Goal: Information Seeking & Learning: Learn about a topic

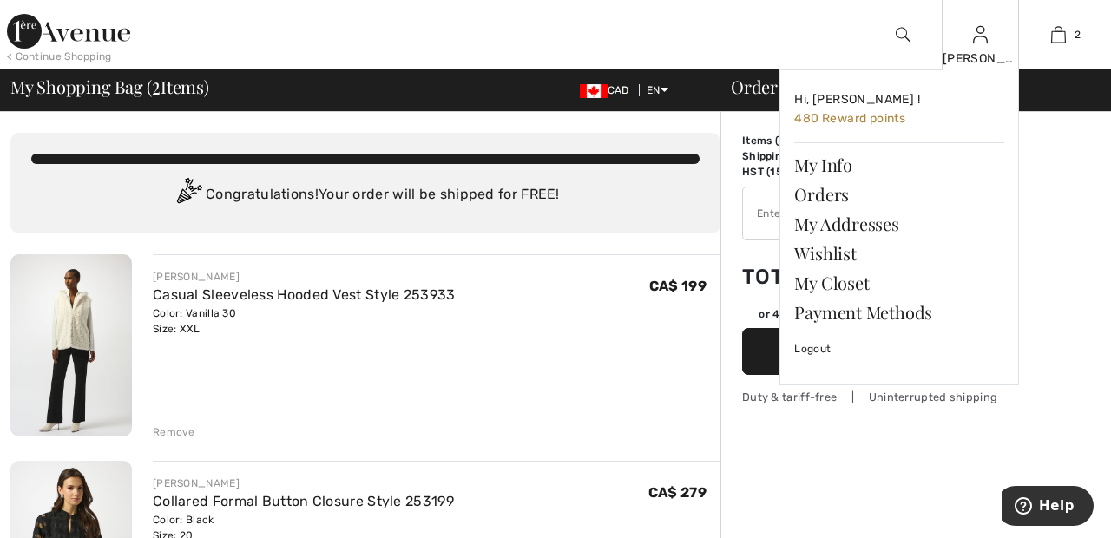
click at [980, 42] on img at bounding box center [980, 34] width 15 height 21
click at [845, 246] on link "Wishlist" at bounding box center [899, 254] width 210 height 30
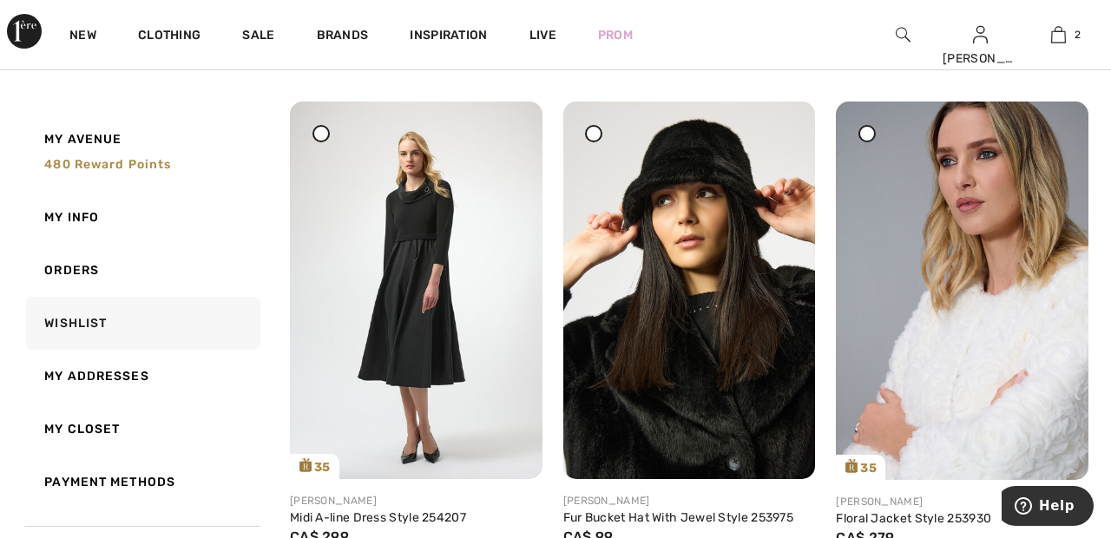
scroll to position [1803, 0]
click at [593, 134] on icon at bounding box center [593, 133] width 7 height 7
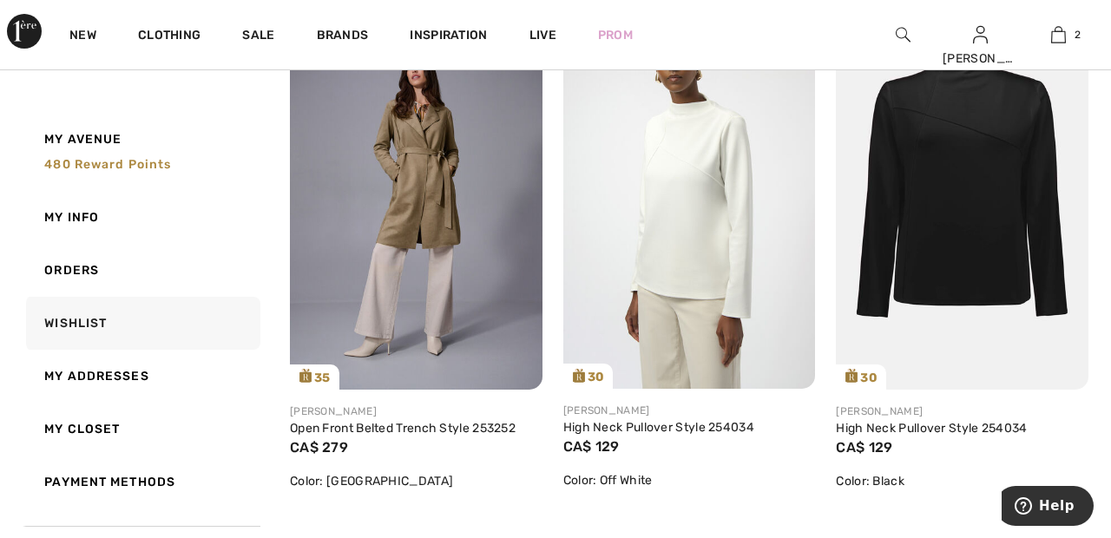
scroll to position [0, 0]
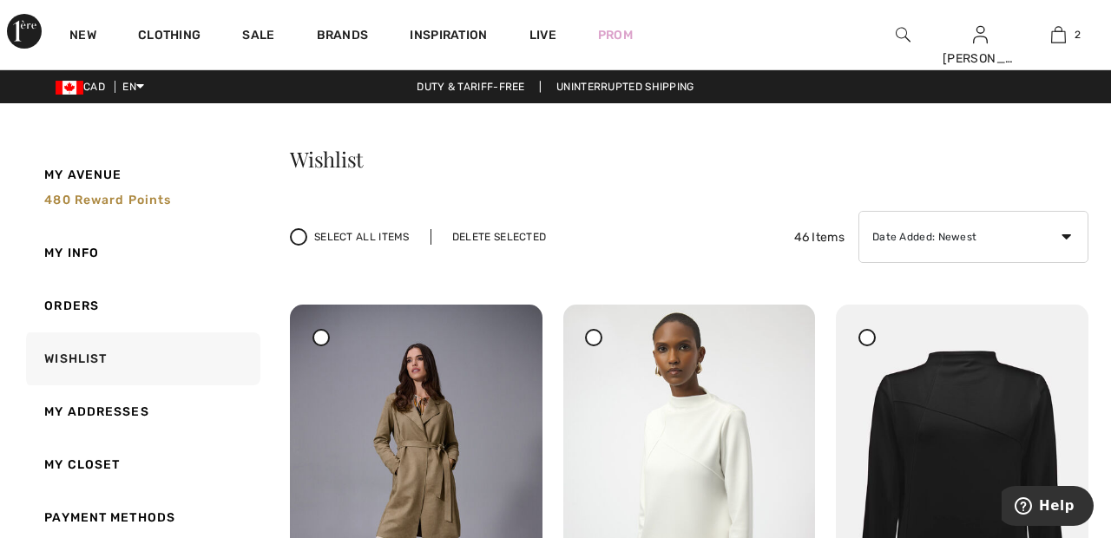
click at [515, 227] on div "Select All Items Delete Selected 46 Items Date Added: Newest Date Added: Oldest…" at bounding box center [689, 237] width 798 height 52
click at [493, 238] on div "Delete Selected" at bounding box center [498, 237] width 137 height 16
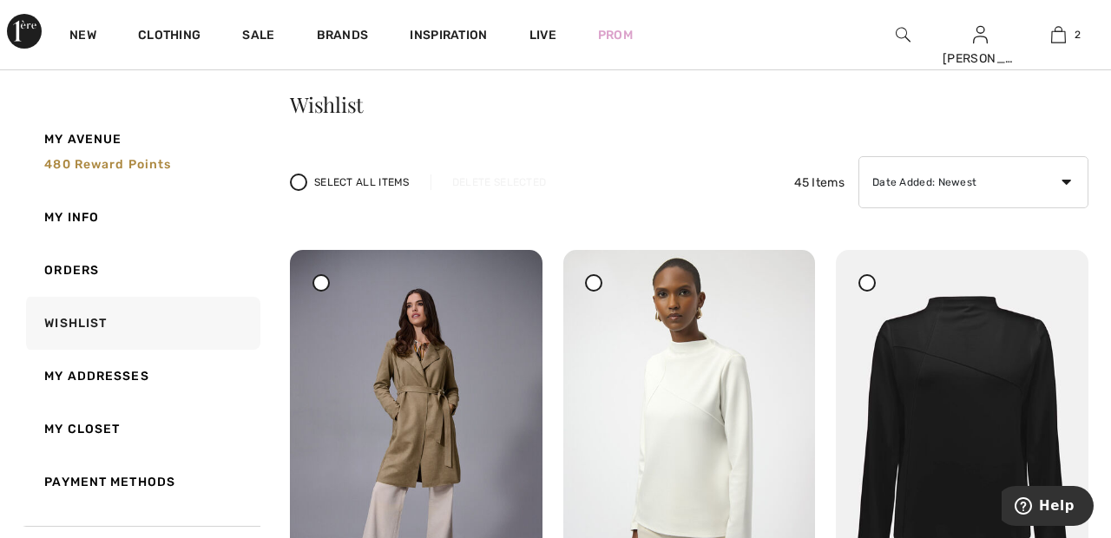
scroll to position [56, 0]
click at [596, 279] on icon at bounding box center [593, 281] width 7 height 7
click at [877, 287] on span at bounding box center [867, 282] width 22 height 22
click at [508, 182] on div "Delete Selected" at bounding box center [498, 182] width 137 height 16
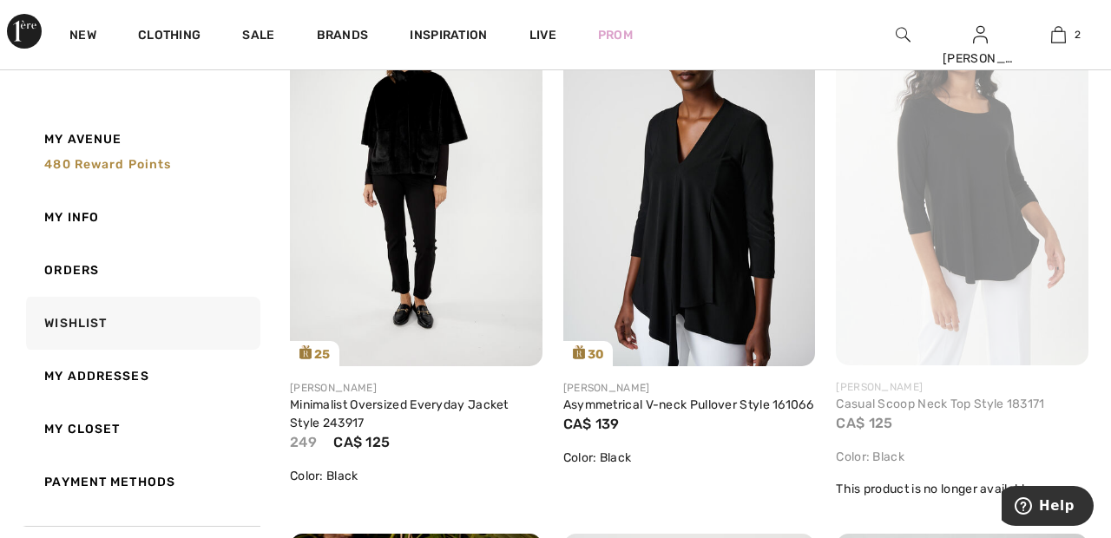
scroll to position [3051, 0]
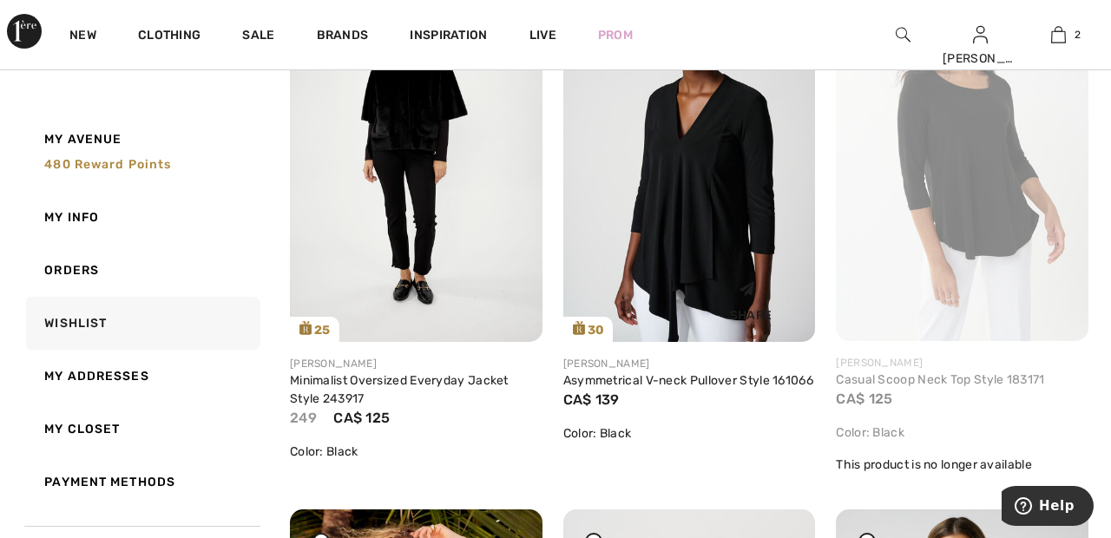
click at [718, 240] on img at bounding box center [689, 153] width 253 height 378
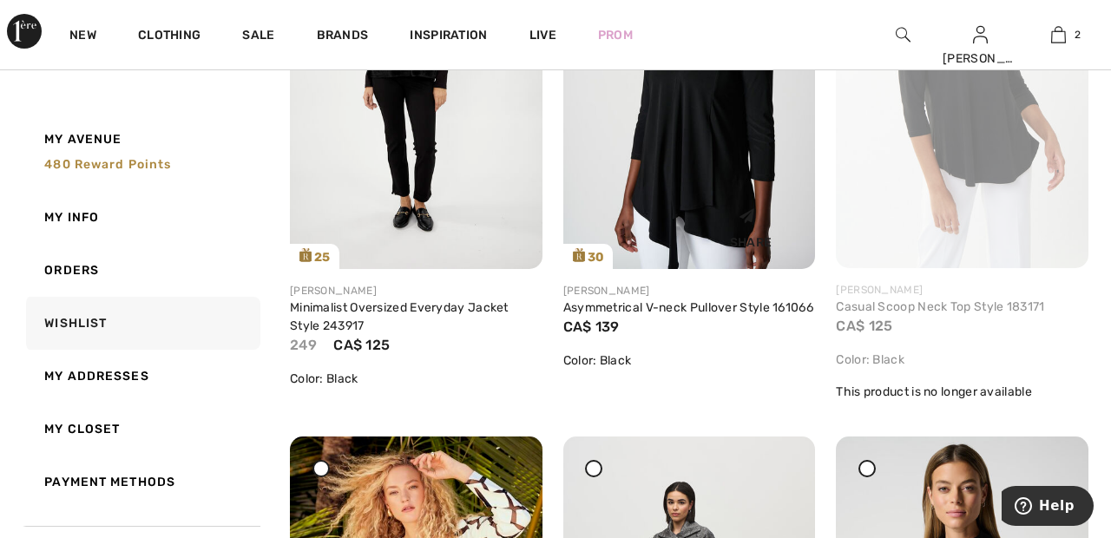
scroll to position [3134, 0]
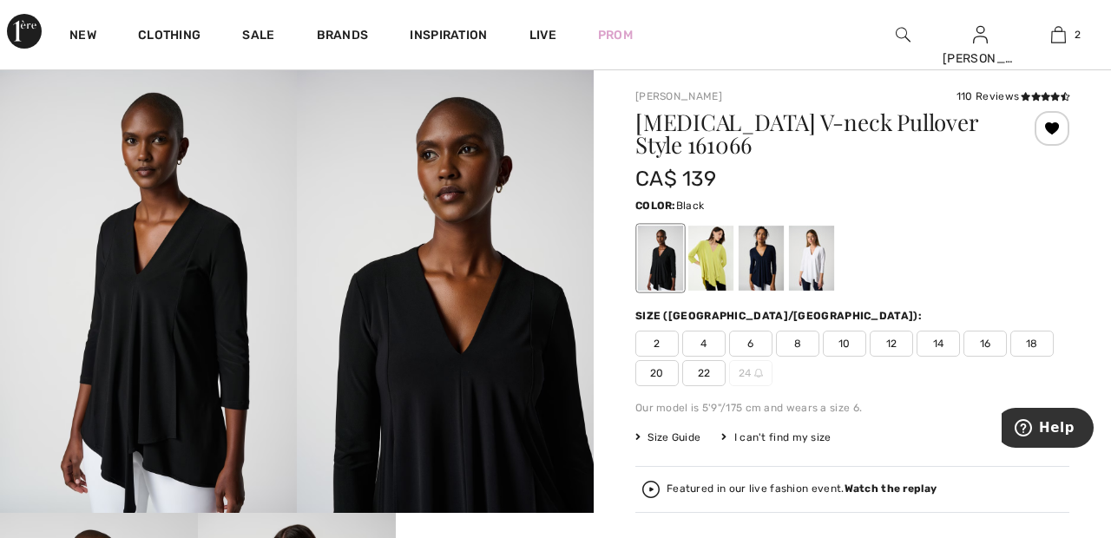
scroll to position [99, 0]
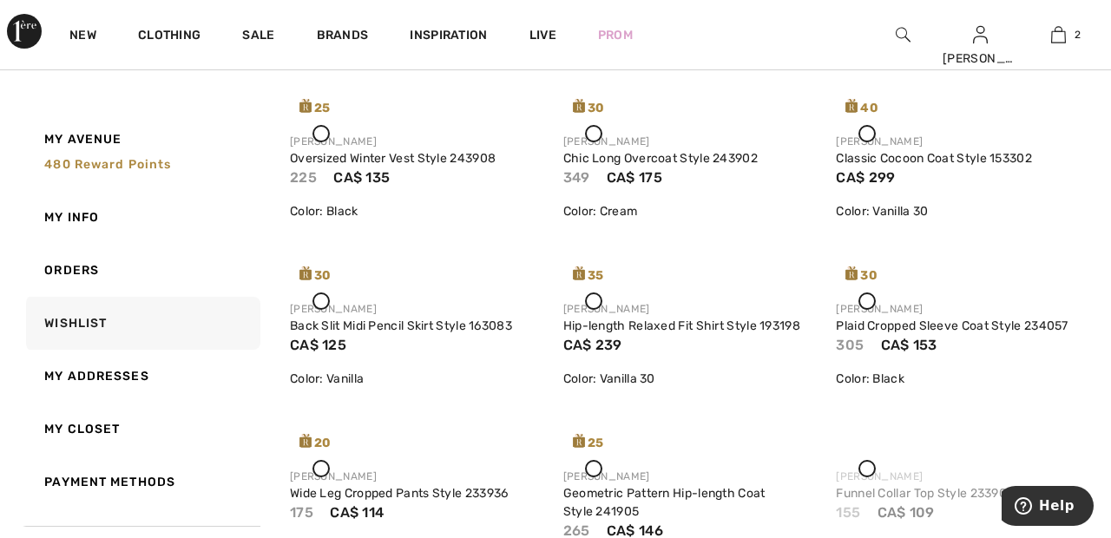
scroll to position [3469, 0]
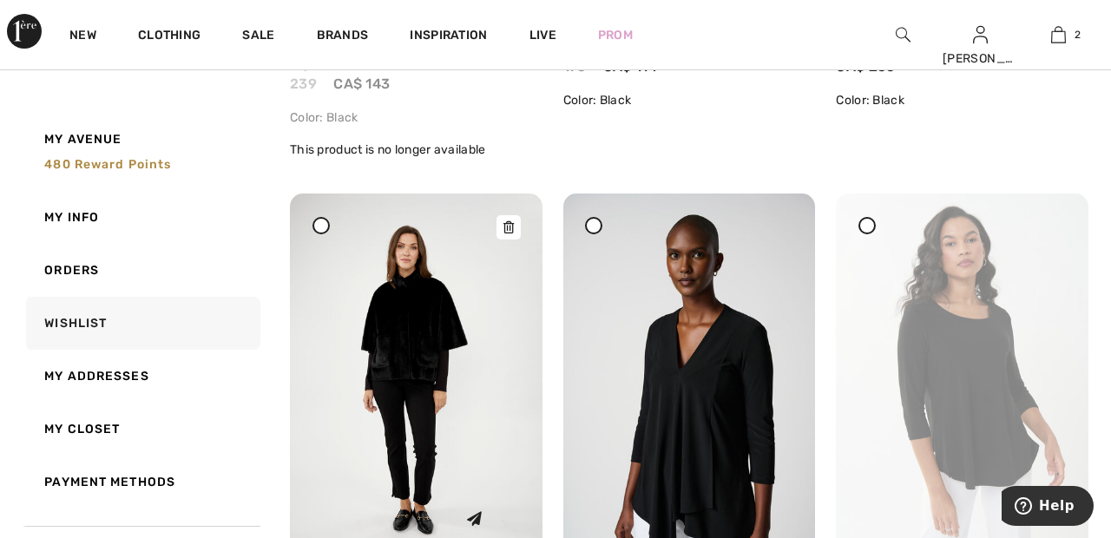
click at [457, 337] on img at bounding box center [416, 383] width 253 height 378
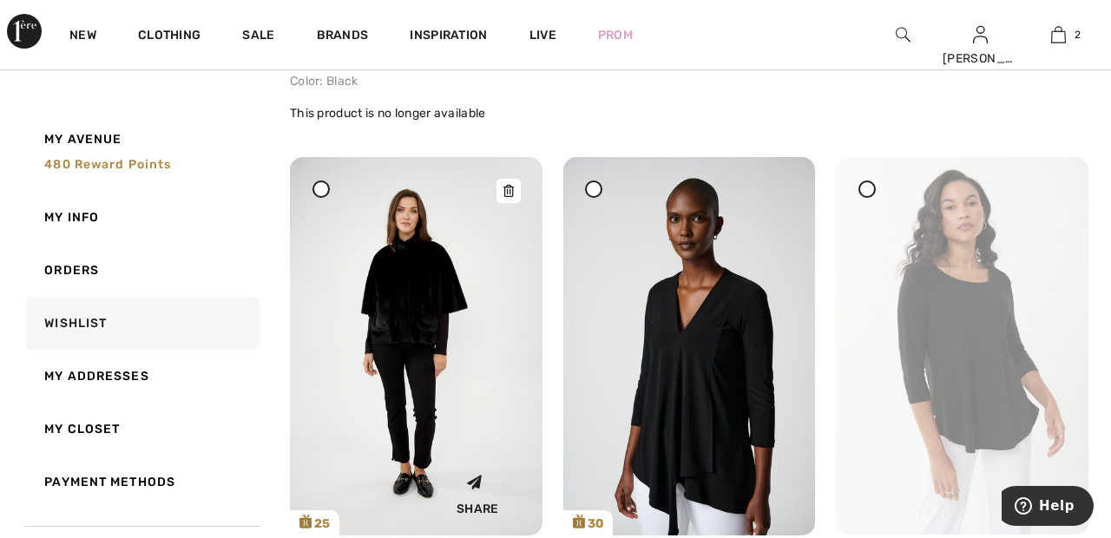
scroll to position [2904, 0]
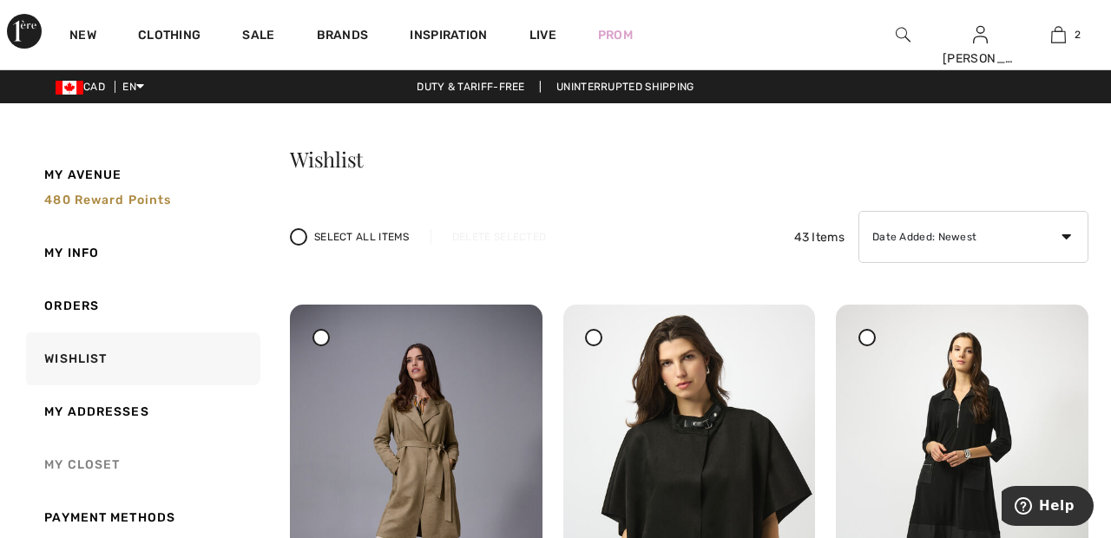
click at [102, 459] on link "My Closet" at bounding box center [142, 464] width 238 height 53
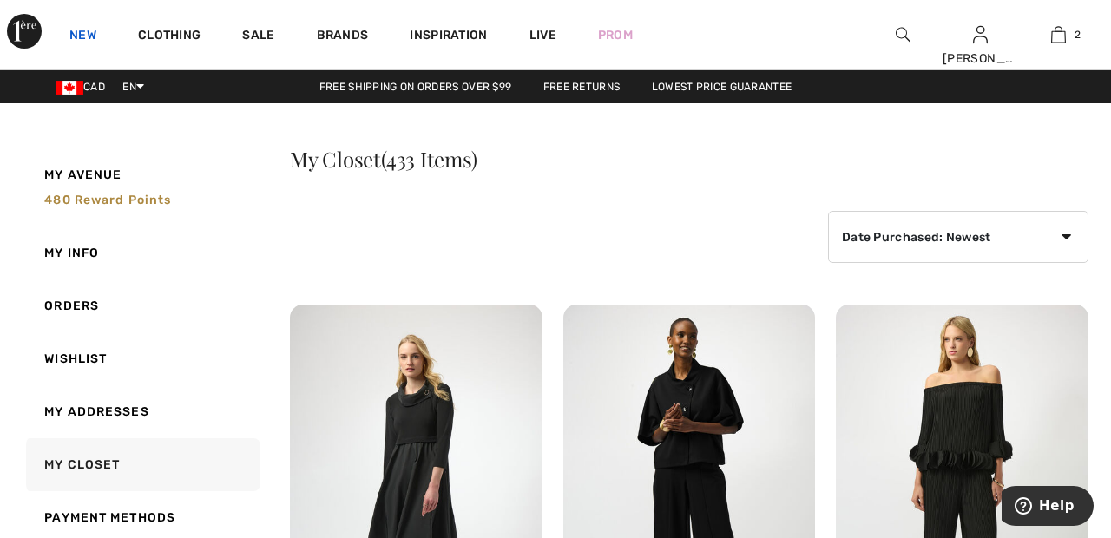
click at [89, 29] on link "New" at bounding box center [82, 37] width 27 height 18
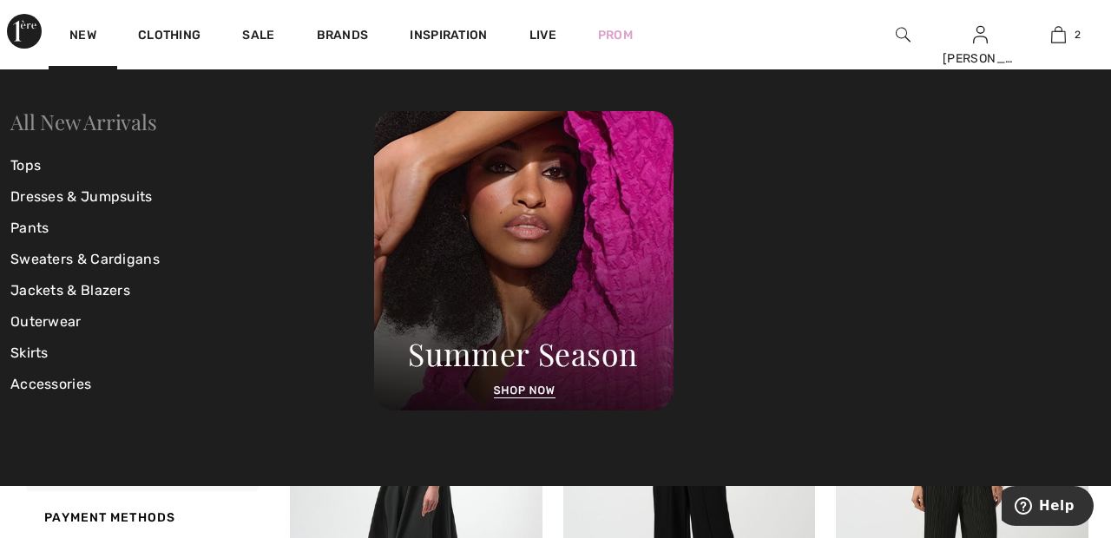
click at [132, 122] on link "All New Arrivals" at bounding box center [83, 122] width 146 height 28
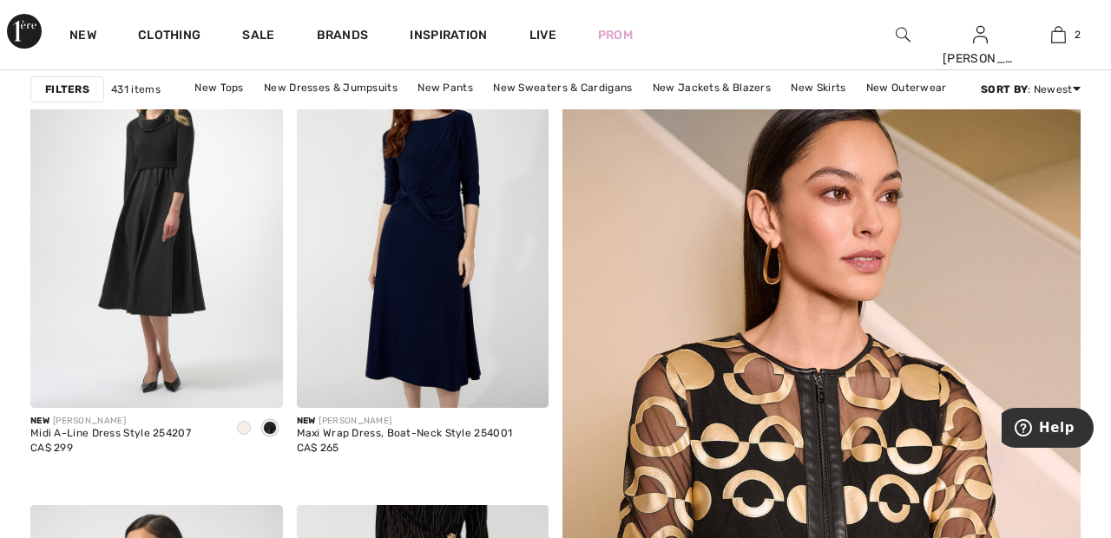
scroll to position [321, 0]
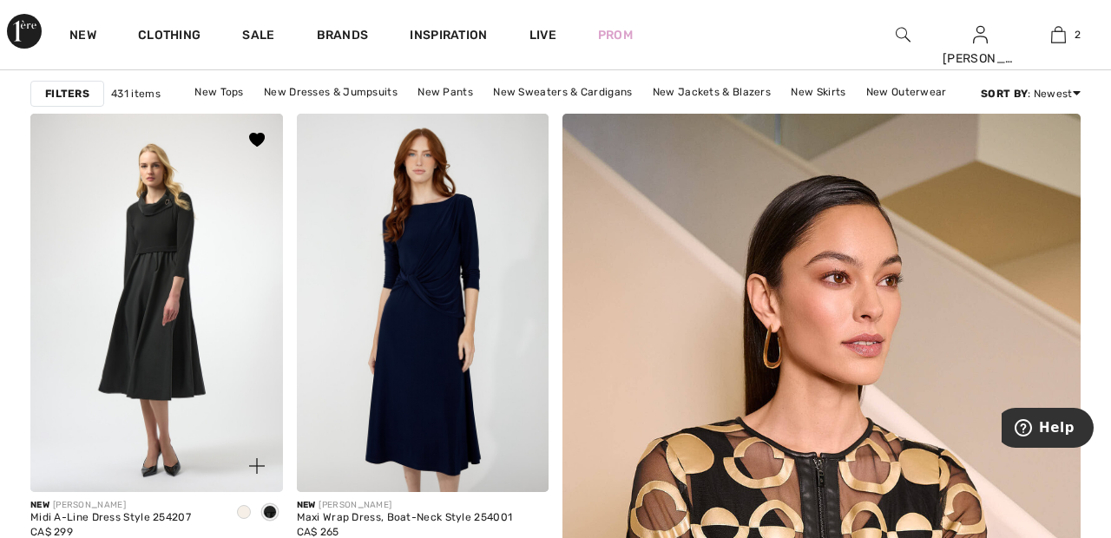
click at [219, 320] on img at bounding box center [156, 303] width 253 height 378
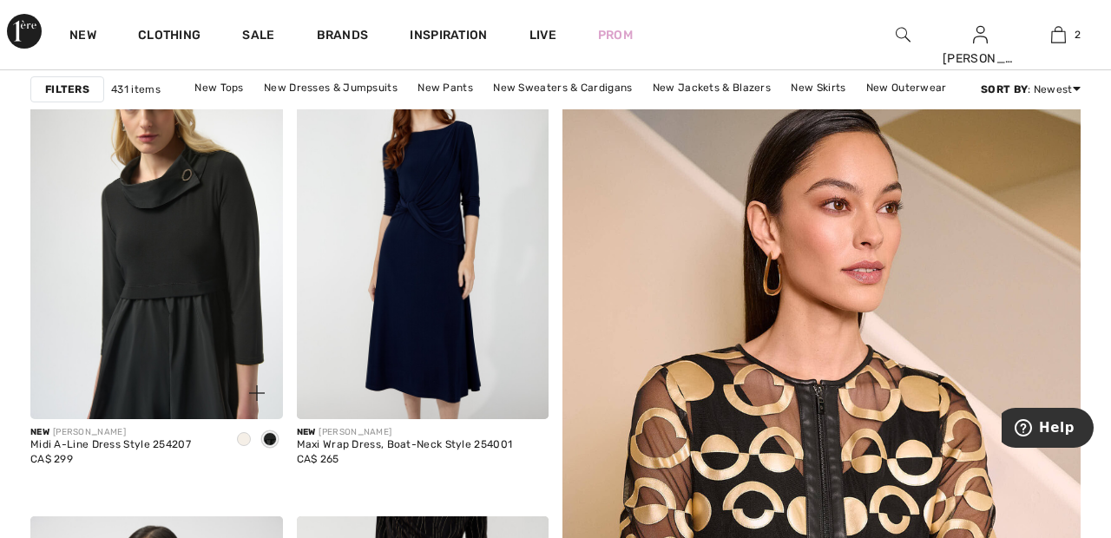
scroll to position [319, 0]
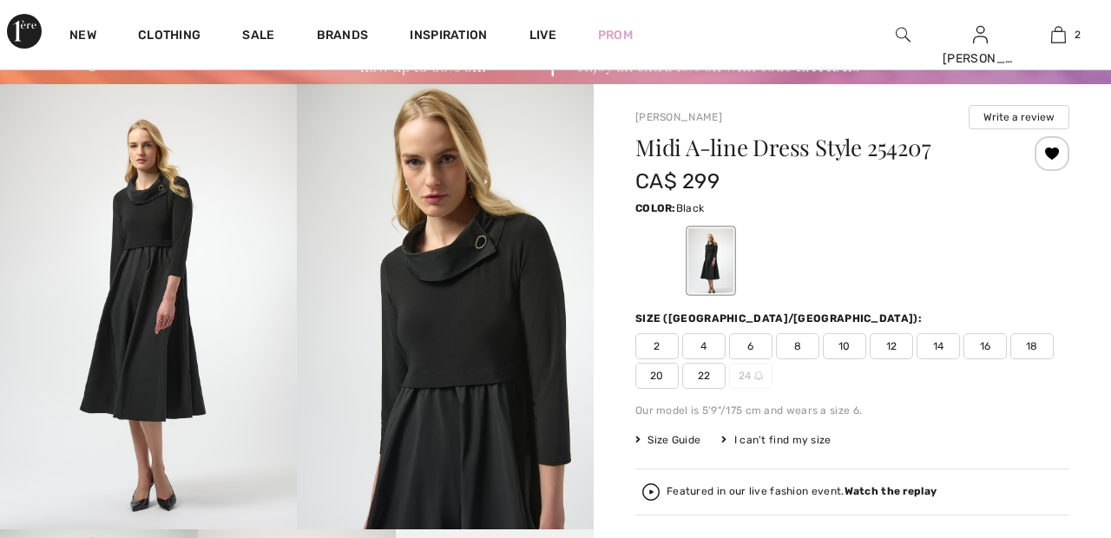
click at [662, 259] on div at bounding box center [660, 260] width 45 height 65
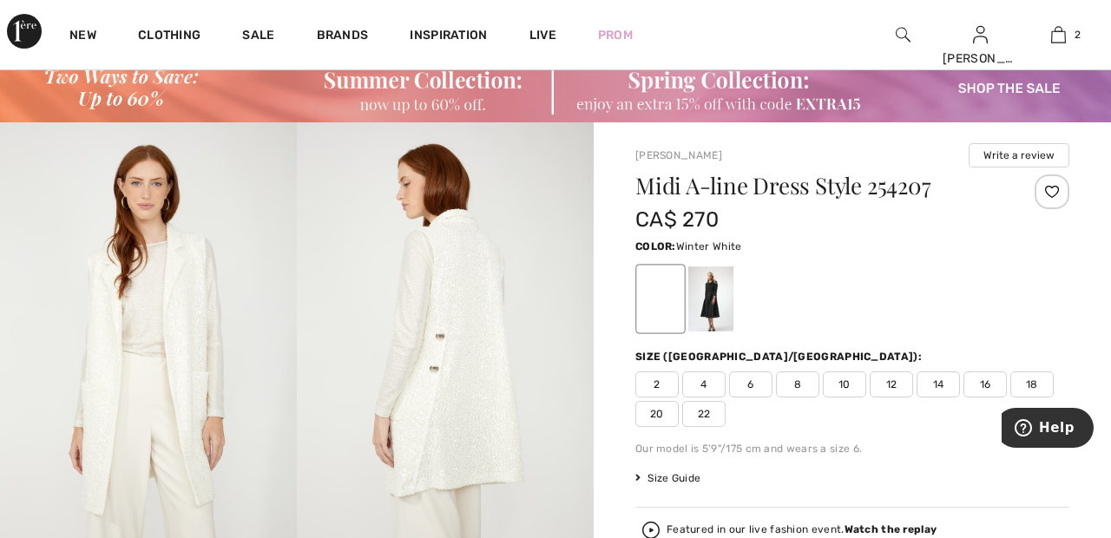
scroll to position [54, 0]
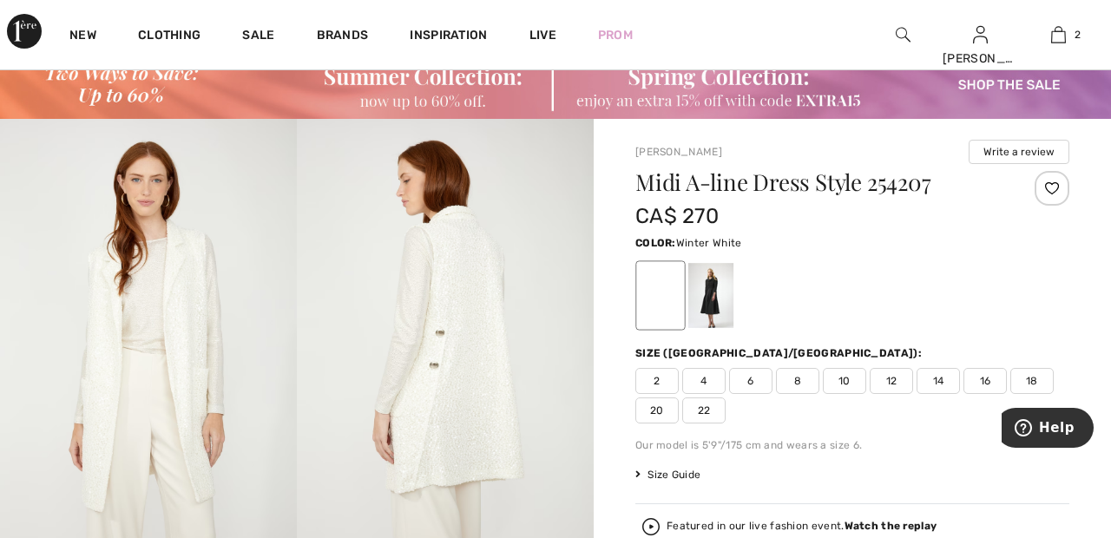
click at [729, 288] on div at bounding box center [710, 295] width 45 height 65
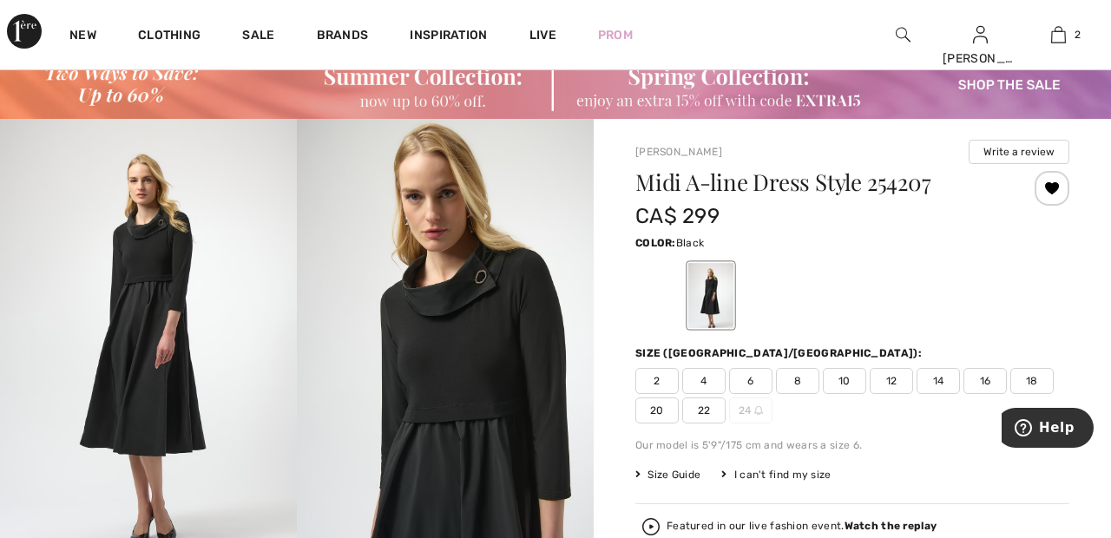
click at [665, 289] on div at bounding box center [660, 295] width 45 height 65
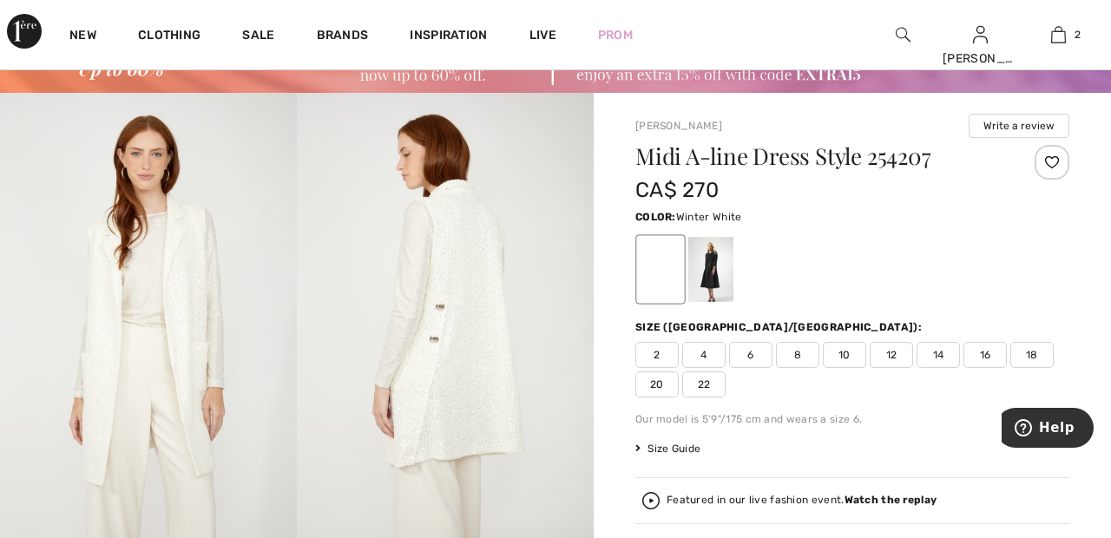
scroll to position [80, 0]
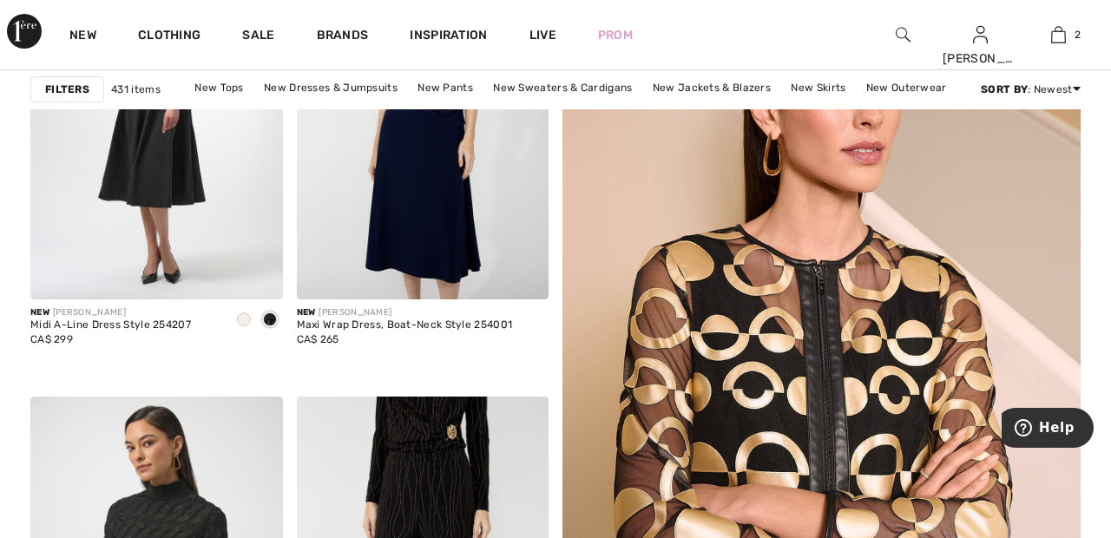
scroll to position [424, 0]
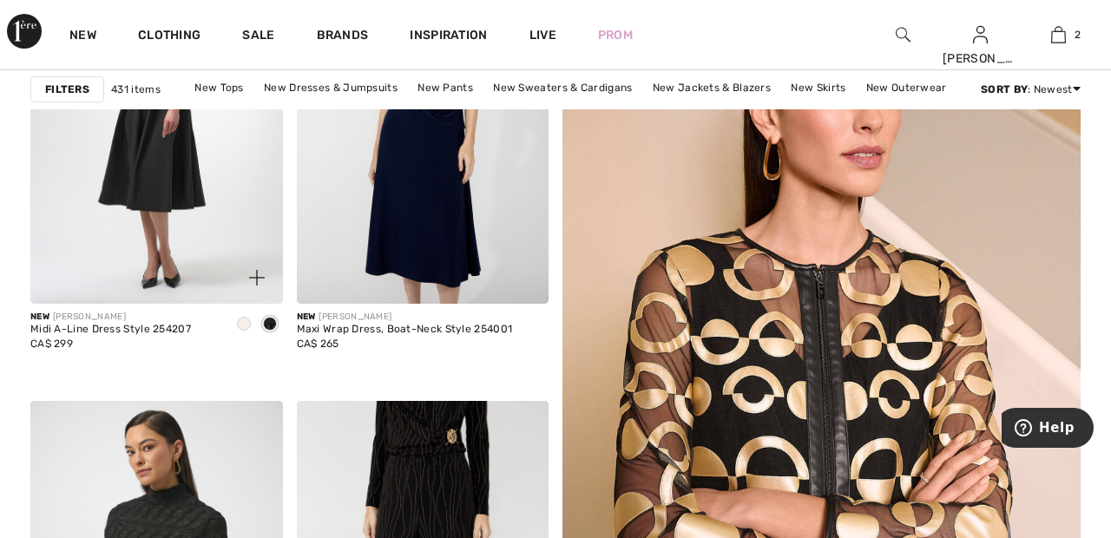
click at [191, 155] on img at bounding box center [156, 114] width 253 height 378
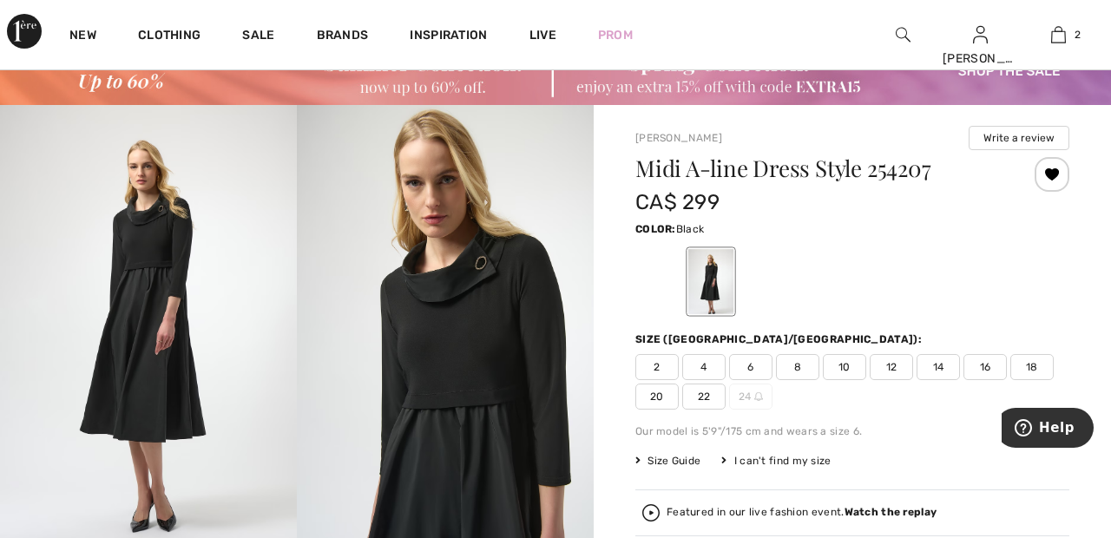
scroll to position [73, 0]
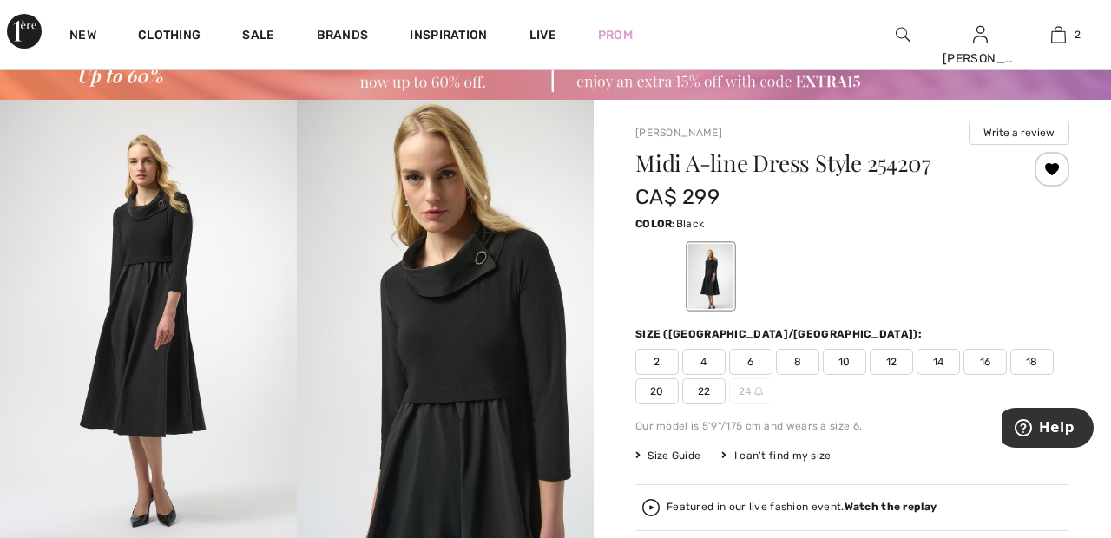
click at [659, 279] on div at bounding box center [660, 276] width 45 height 65
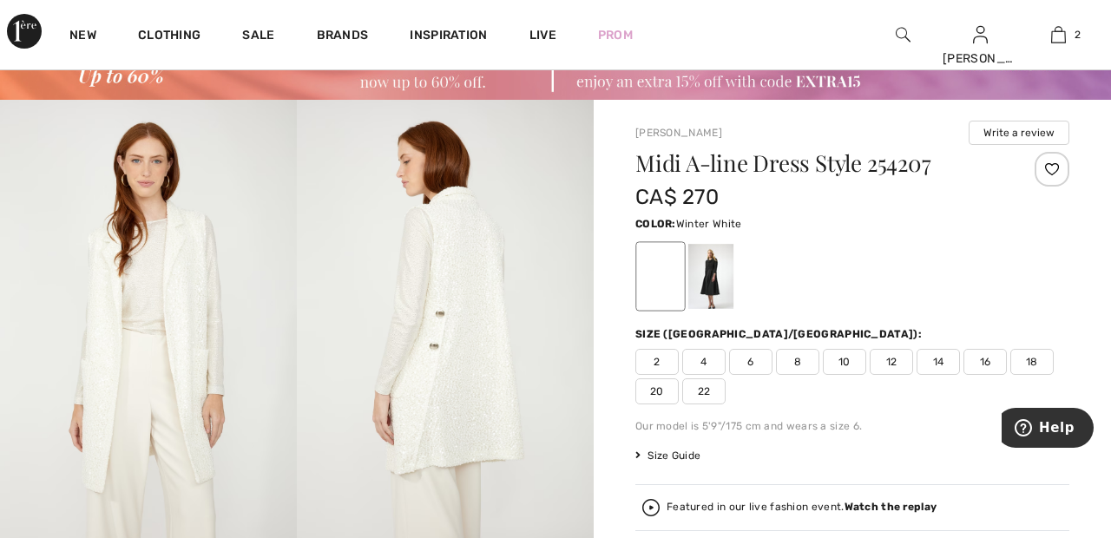
click at [733, 299] on div at bounding box center [710, 276] width 45 height 65
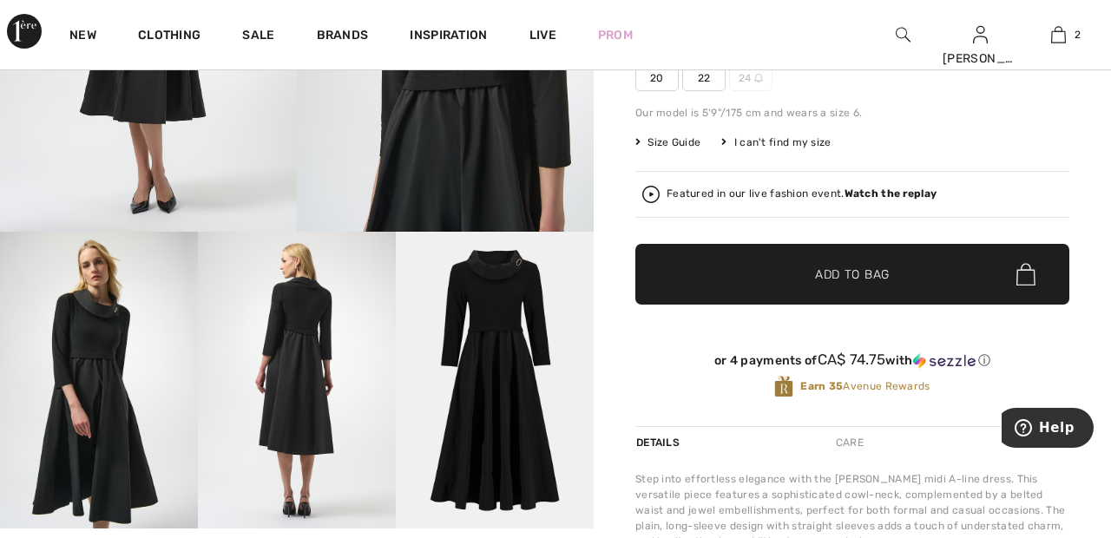
scroll to position [397, 0]
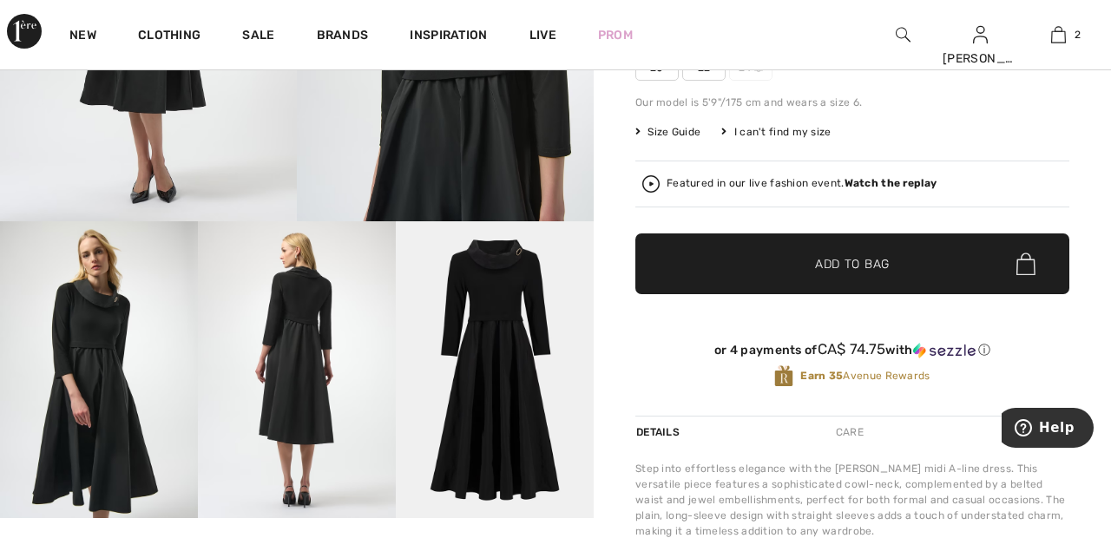
click at [905, 178] on strong "Watch the replay" at bounding box center [890, 183] width 93 height 12
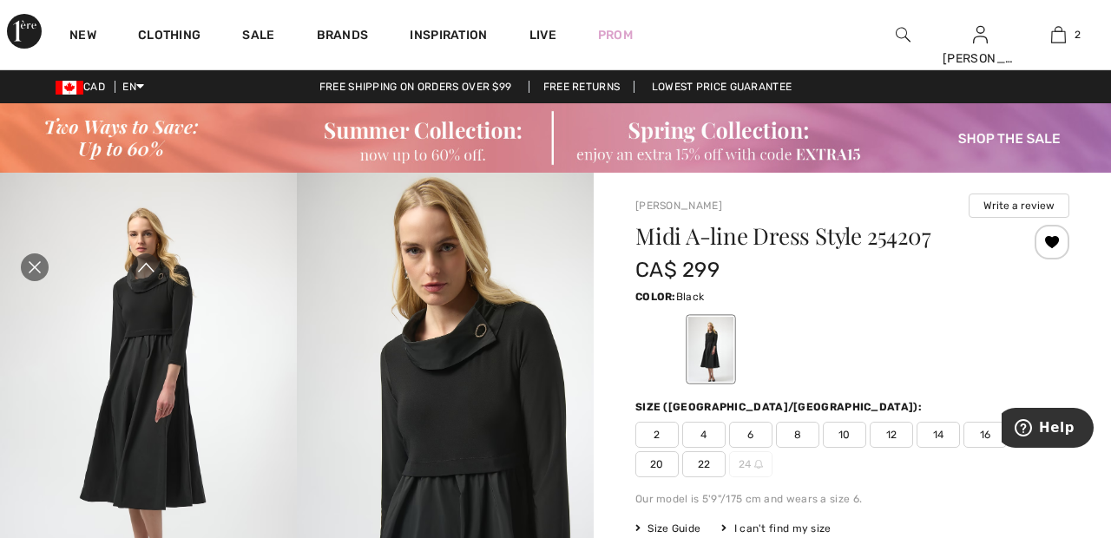
scroll to position [0, 0]
click at [45, 288] on div "Close live curation" at bounding box center [35, 267] width 42 height 42
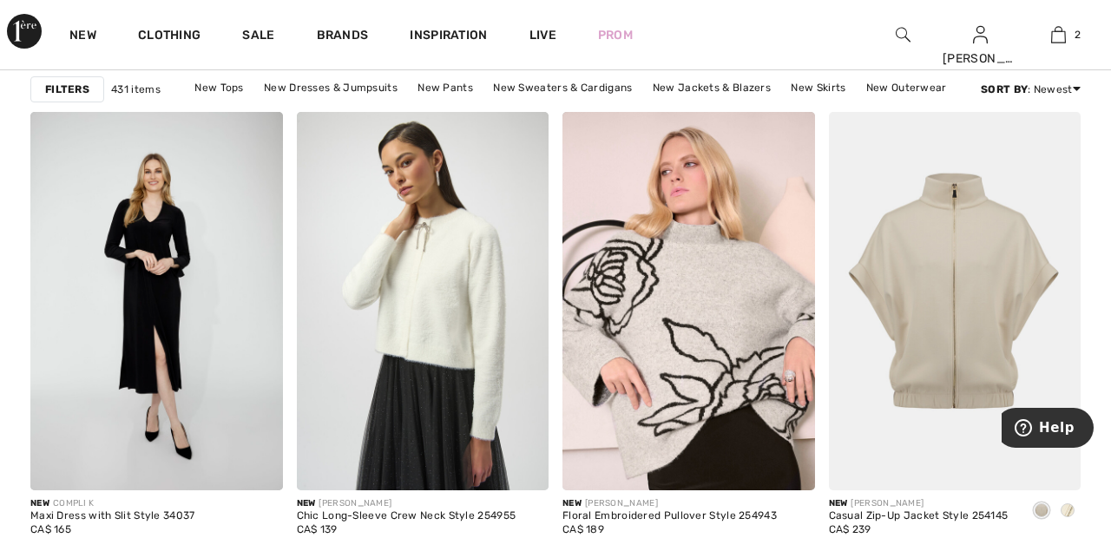
scroll to position [6483, 0]
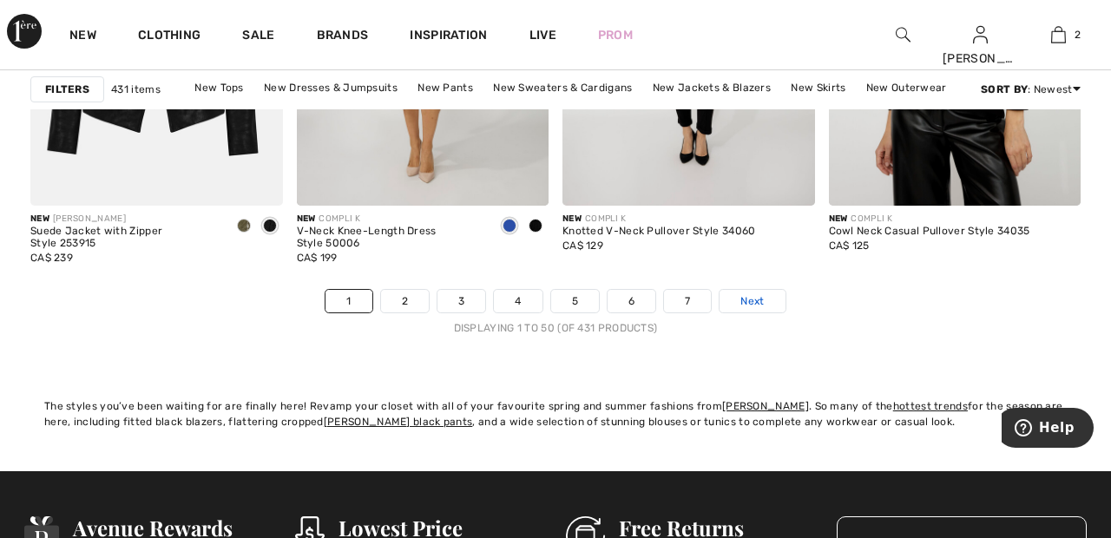
click at [774, 290] on link "Next" at bounding box center [751, 301] width 65 height 23
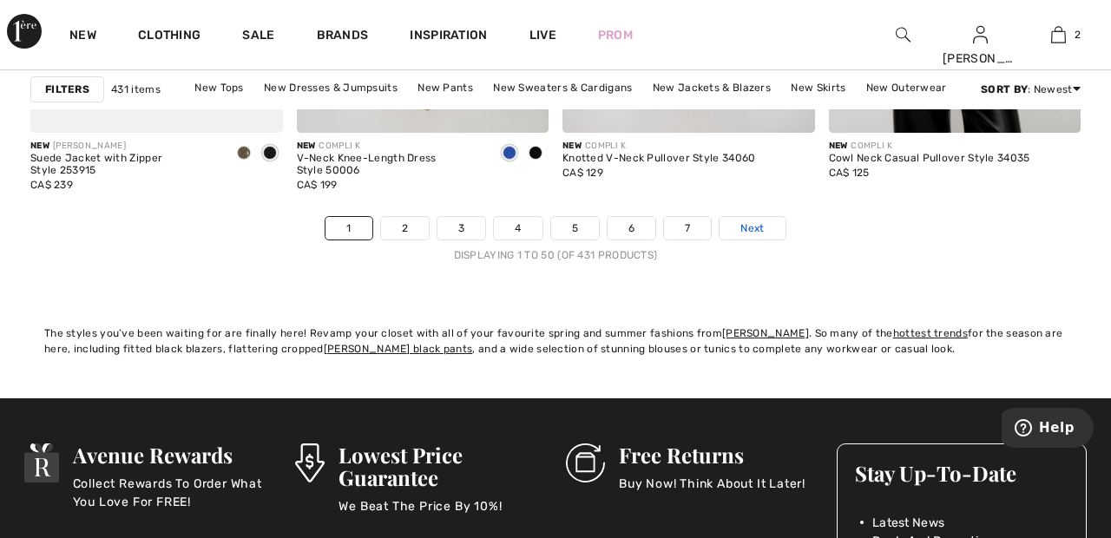
scroll to position [7325, 0]
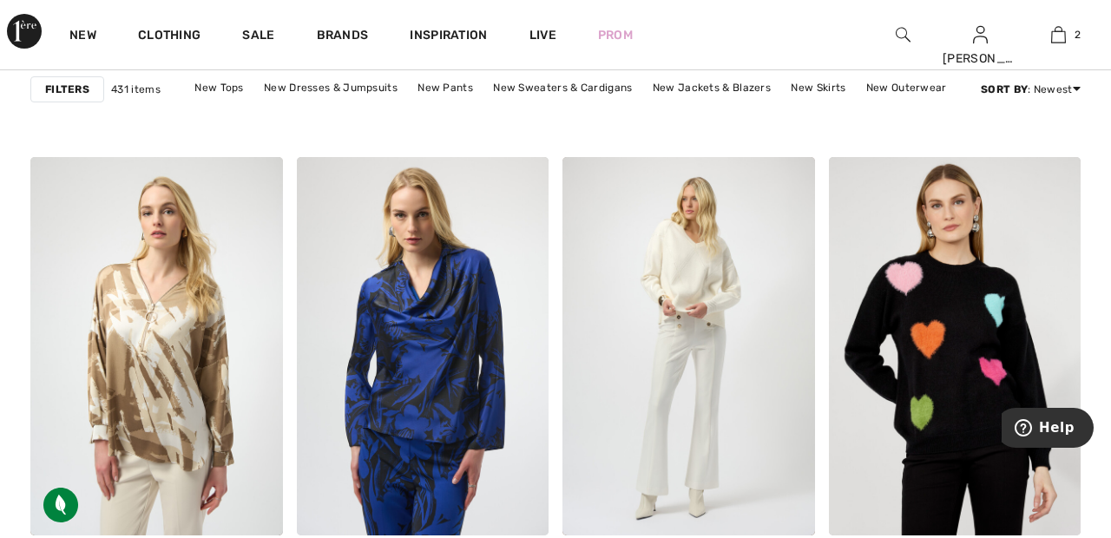
scroll to position [3227, 0]
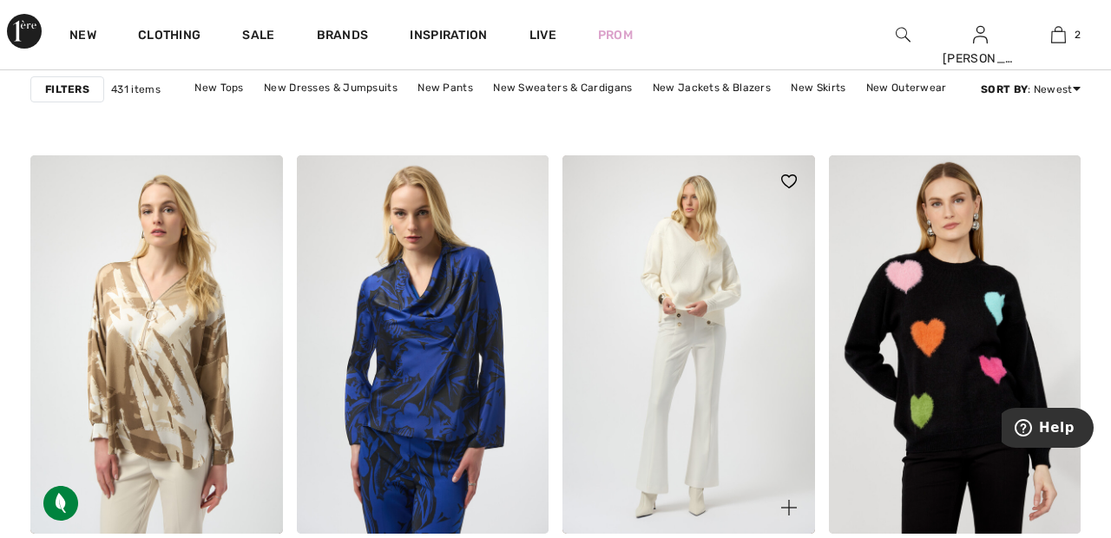
click at [724, 286] on img at bounding box center [688, 344] width 253 height 378
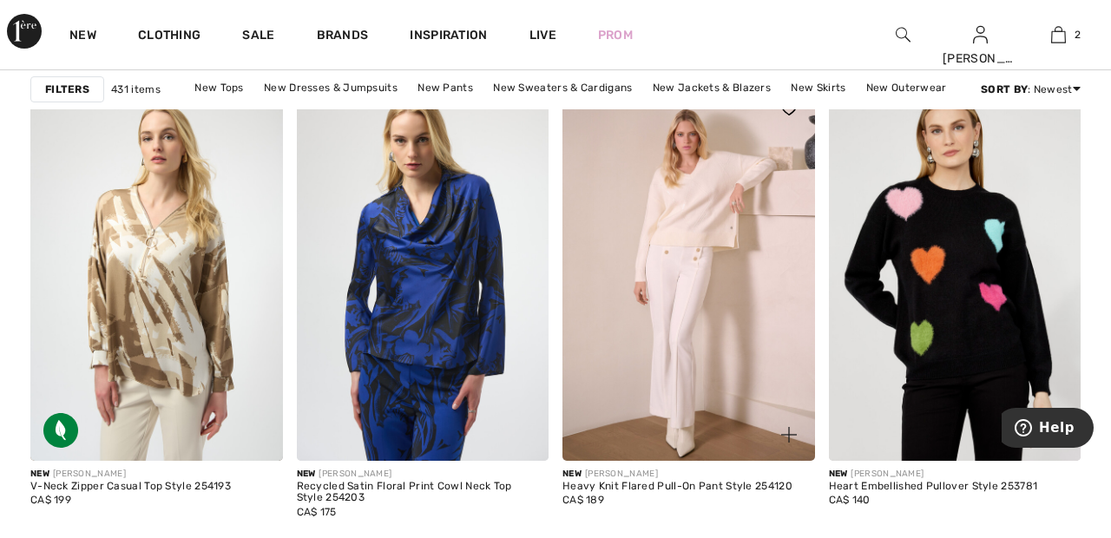
scroll to position [3310, 0]
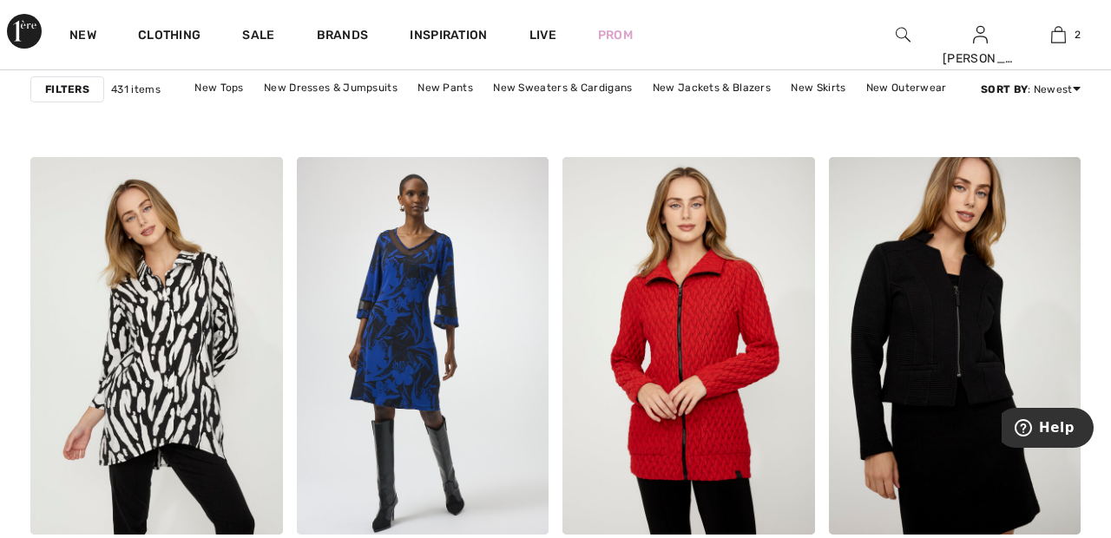
scroll to position [6915, 0]
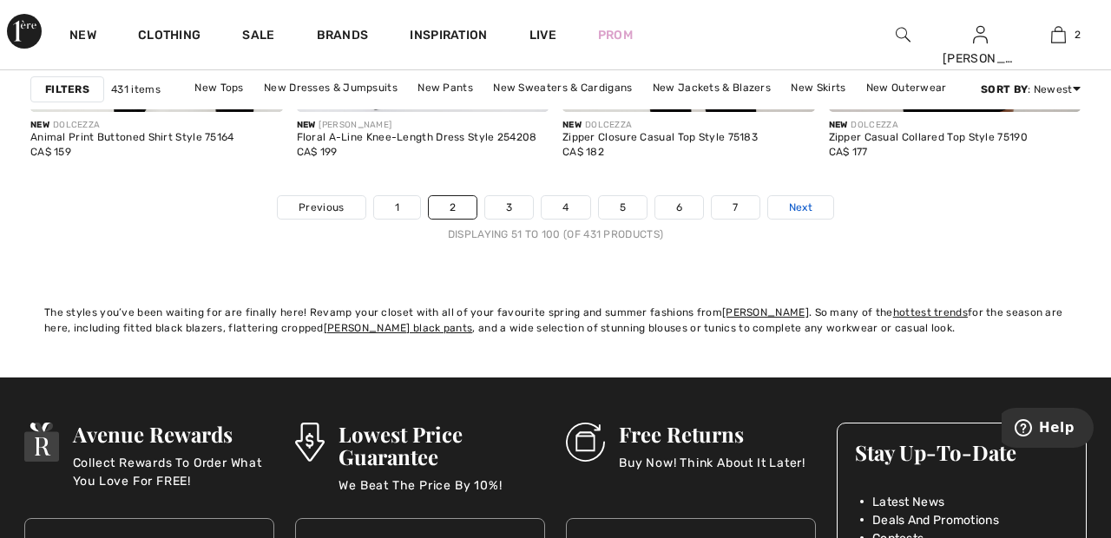
click at [818, 206] on link "Next" at bounding box center [800, 207] width 65 height 23
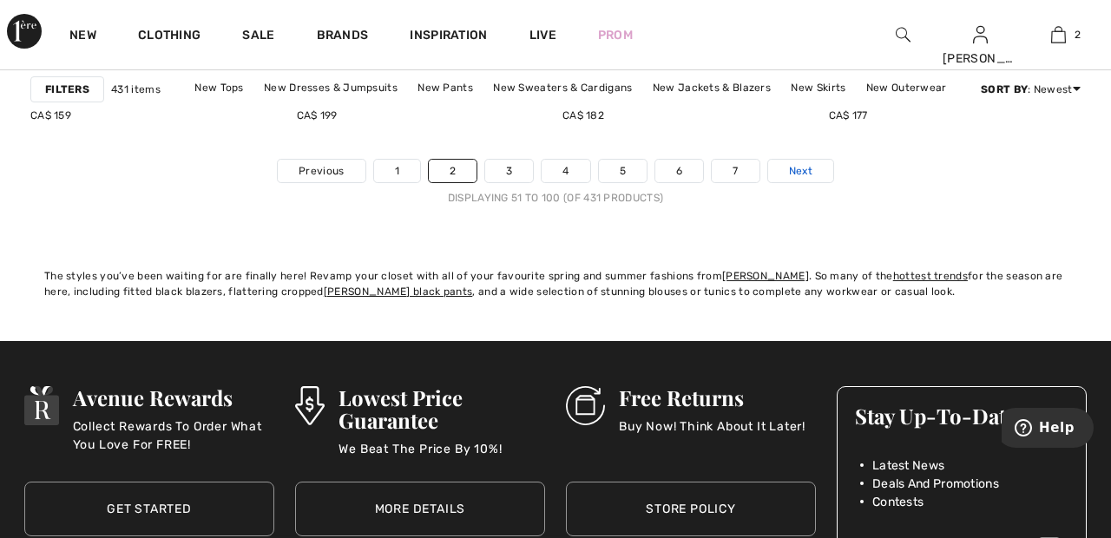
scroll to position [7419, 0]
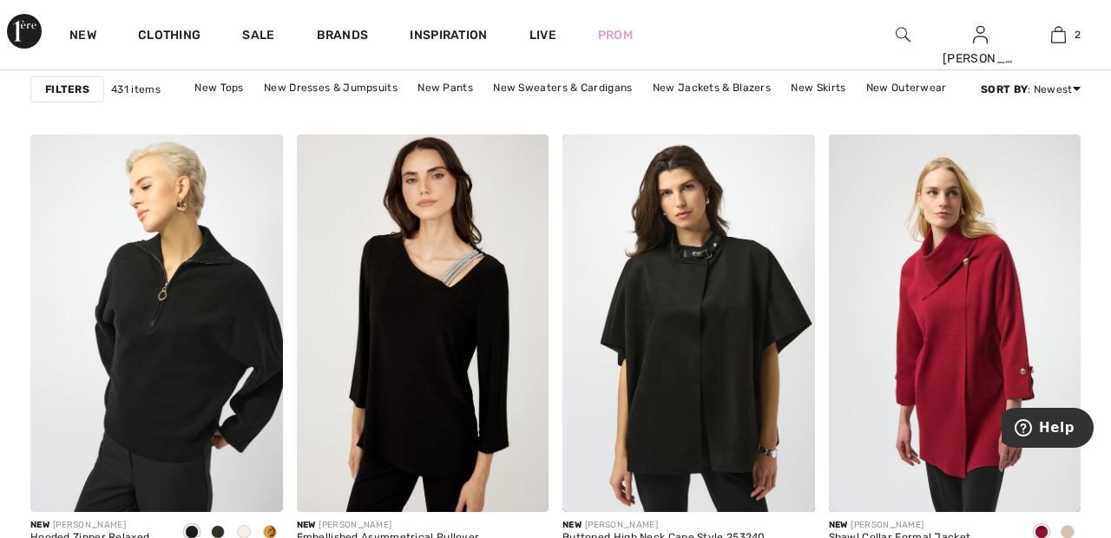
scroll to position [6938, 0]
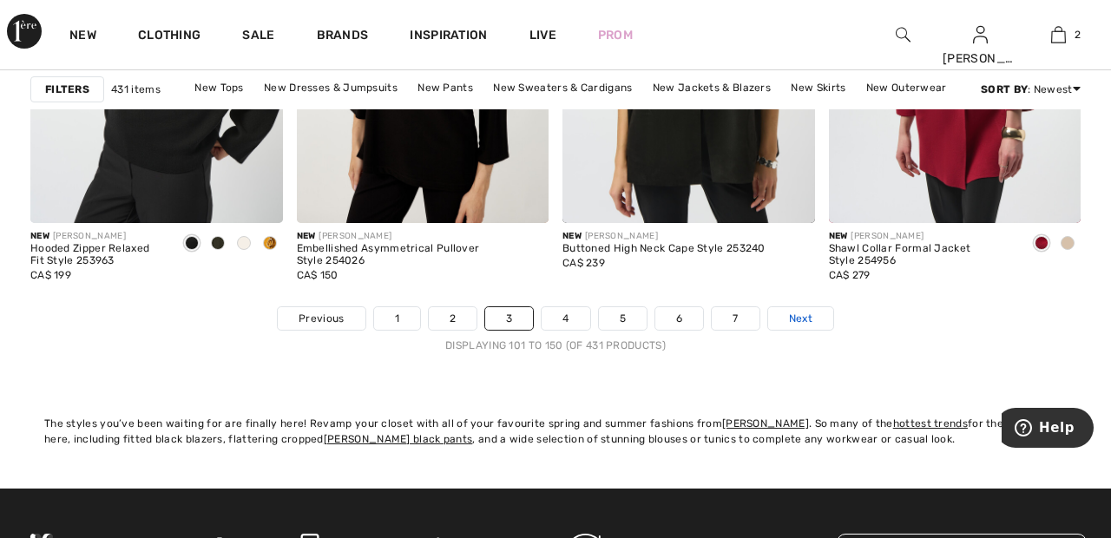
click at [818, 307] on link "Next" at bounding box center [800, 318] width 65 height 23
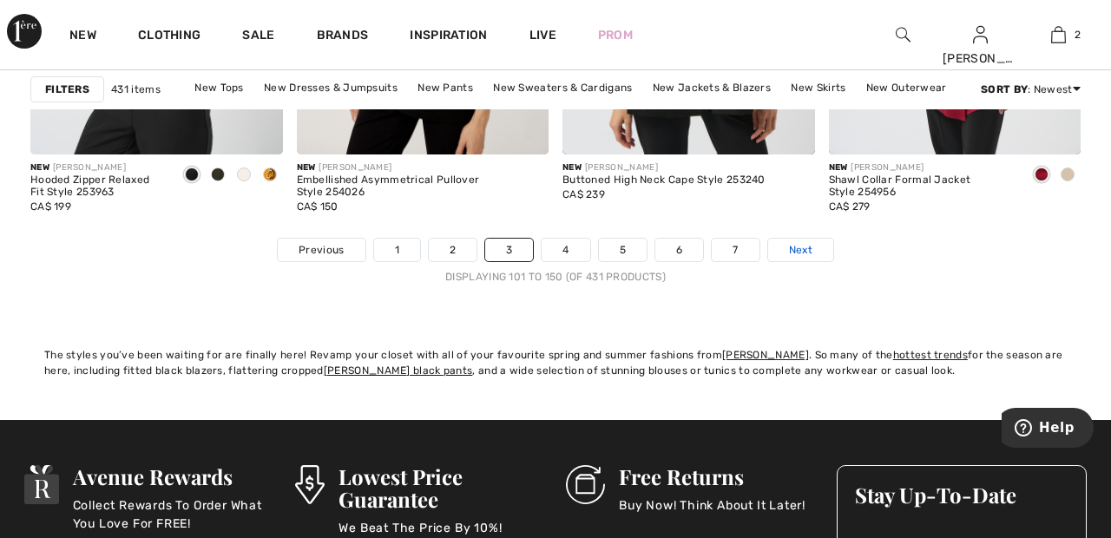
scroll to position [7308, 0]
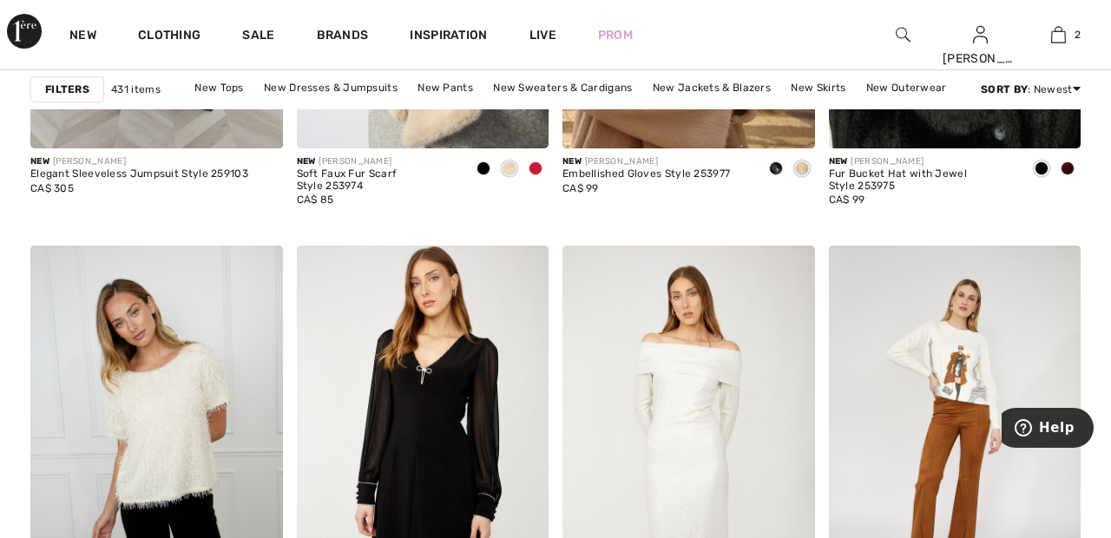
scroll to position [6354, 0]
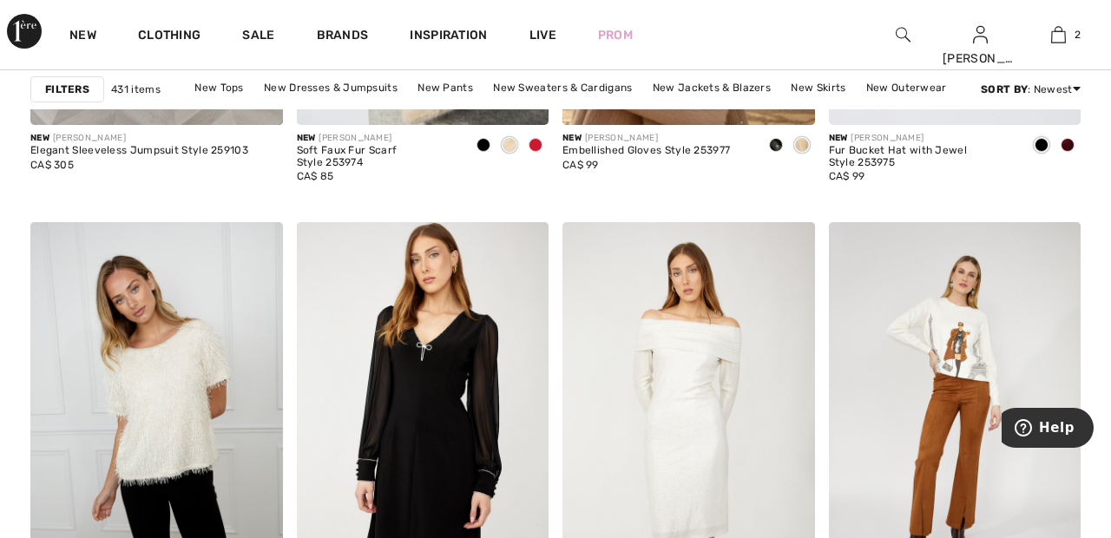
scroll to position [6437, 0]
